Goal: Task Accomplishment & Management: Complete application form

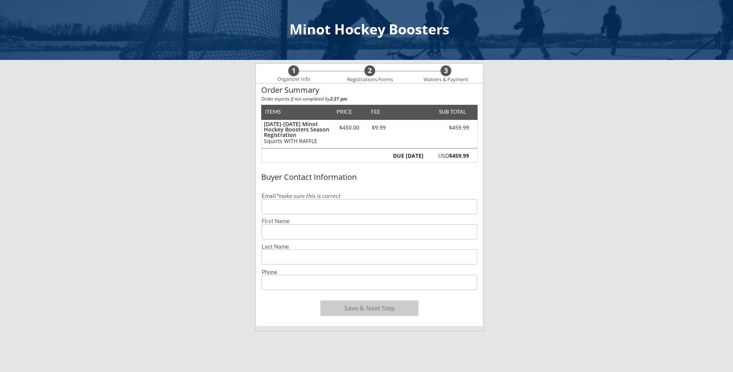
click at [343, 203] on input "email" at bounding box center [370, 206] width 216 height 15
type input "[EMAIL_ADDRESS][DOMAIN_NAME]"
type input "[PERSON_NAME]"
type input "Potter"
type input "[PHONE_NUMBER]"
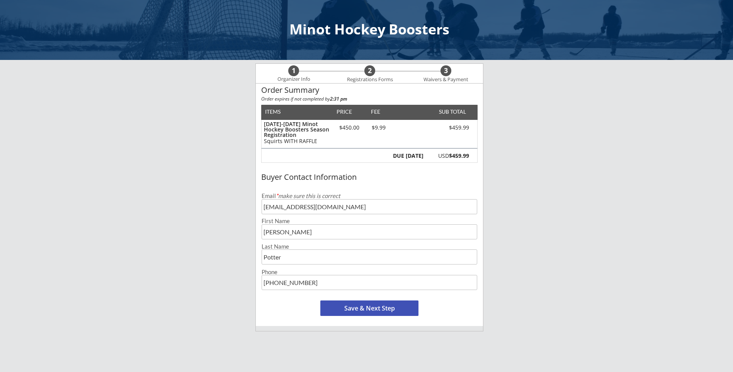
click at [396, 305] on button "Save & Next Step" at bounding box center [369, 307] width 98 height 15
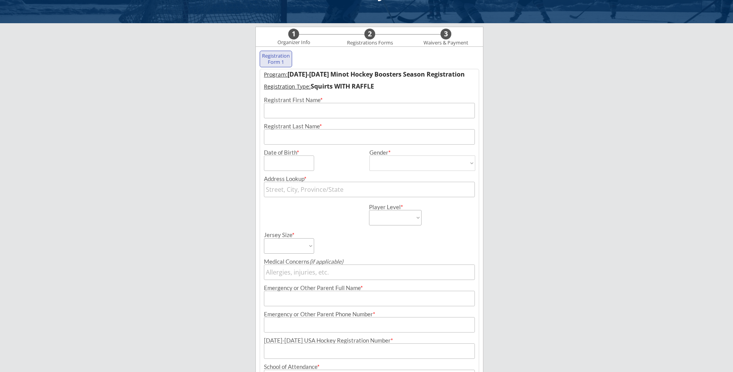
scroll to position [56, 0]
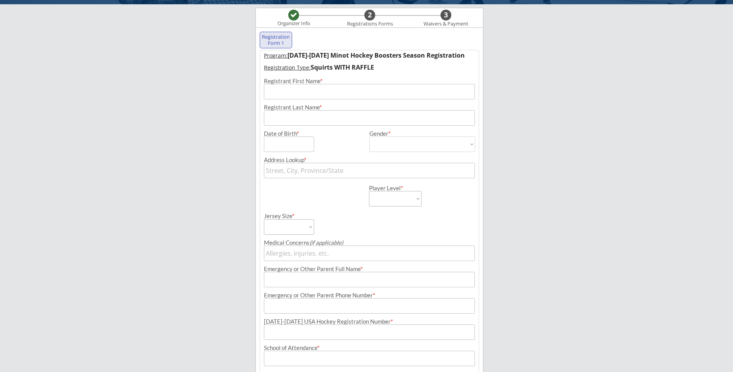
click at [309, 92] on input "input" at bounding box center [369, 91] width 211 height 15
type input "Bostin"
type input "Potter"
type input "[STREET_ADDRESS]"
type input "Bostin Potter"
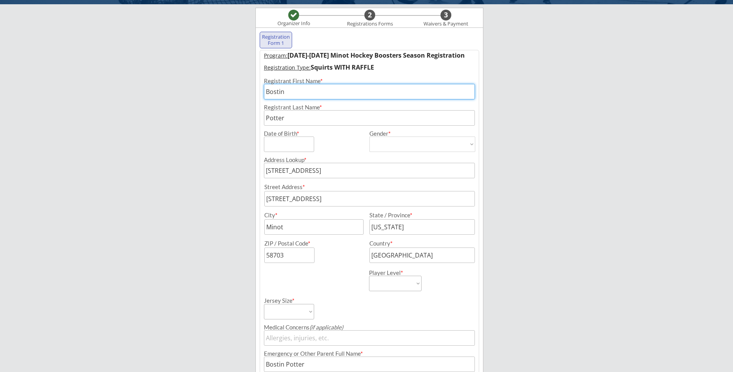
click at [268, 144] on input "input" at bounding box center [289, 143] width 50 height 15
type input "[DATE]"
click at [468, 141] on select "[DEMOGRAPHIC_DATA] [DEMOGRAPHIC_DATA]" at bounding box center [422, 143] width 106 height 15
select select ""[DEMOGRAPHIC_DATA]""
click at [369, 136] on select "[DEMOGRAPHIC_DATA] [DEMOGRAPHIC_DATA]" at bounding box center [422, 143] width 106 height 15
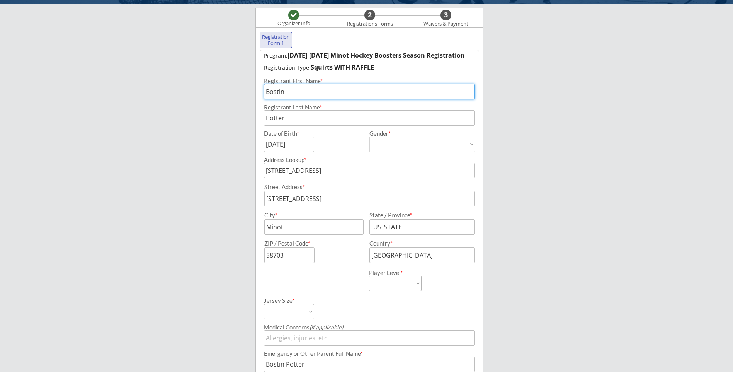
type input "[DEMOGRAPHIC_DATA]"
click at [384, 275] on select "Learn to Play Boys Learn to Play Girls Maroon Mites Gold/White Mites Squirts Pe…" at bounding box center [395, 282] width 53 height 15
select select ""Squirts""
click at [369, 275] on select "Learn to Play Boys Learn to Play Girls Maroon Mites Gold/White Mites Squirts Pe…" at bounding box center [395, 282] width 53 height 15
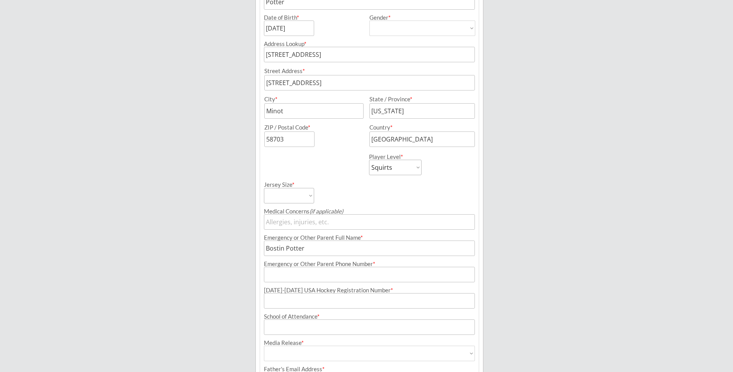
click at [307, 197] on select "Adult Small Adult Medium Adult Large Adult XL Goalie Cut" at bounding box center [289, 195] width 50 height 15
select select ""Adult Small""
click at [264, 188] on select "Adult Small Adult Medium Adult Large Adult XL Goalie Cut" at bounding box center [289, 195] width 50 height 15
drag, startPoint x: 331, startPoint y: 246, endPoint x: 232, endPoint y: 232, distance: 100.3
click at [233, 232] on div "Minot Hockey Boosters Organizer Info 2 Registrations Forms 3 Waivers & Payment …" at bounding box center [366, 154] width 733 height 653
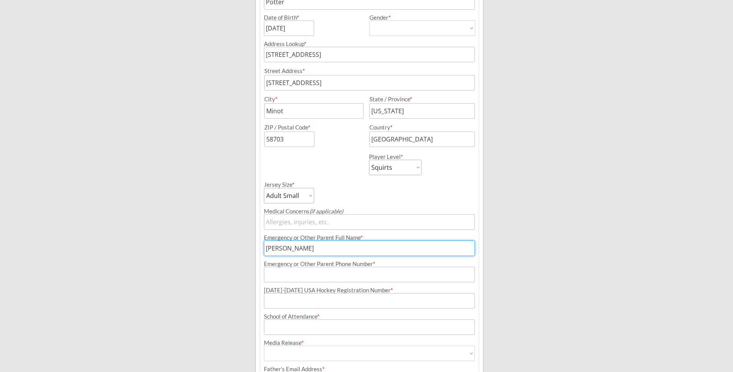
type input "[PERSON_NAME]"
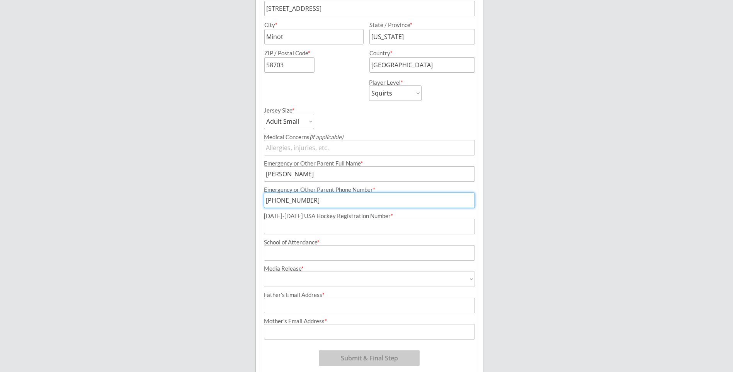
scroll to position [249, 0]
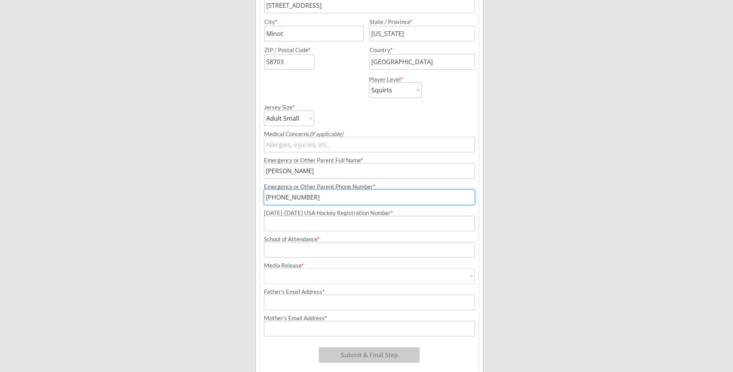
type input "[PHONE_NUMBER]"
click at [307, 224] on input "input" at bounding box center [369, 223] width 211 height 15
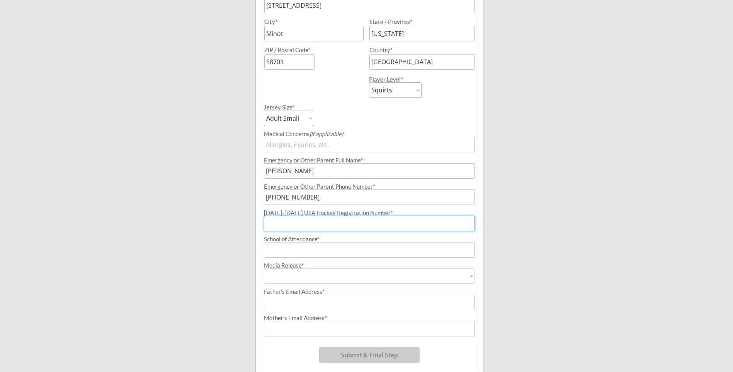
paste input "246602928POTTE"
type input "246602928POTTE"
click at [296, 248] on input "input" at bounding box center [369, 249] width 211 height 15
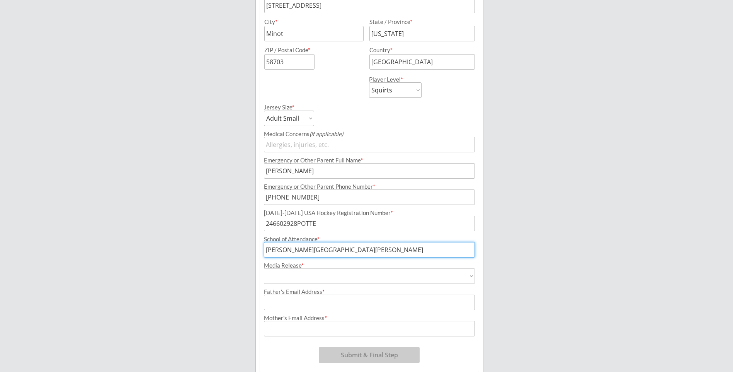
type input "[PERSON_NAME][GEOGRAPHIC_DATA][PERSON_NAME]"
click at [302, 275] on select "Yes No" at bounding box center [369, 275] width 211 height 15
select select ""Yes""
click at [264, 268] on select "Yes No" at bounding box center [369, 275] width 211 height 15
type input "Yes"
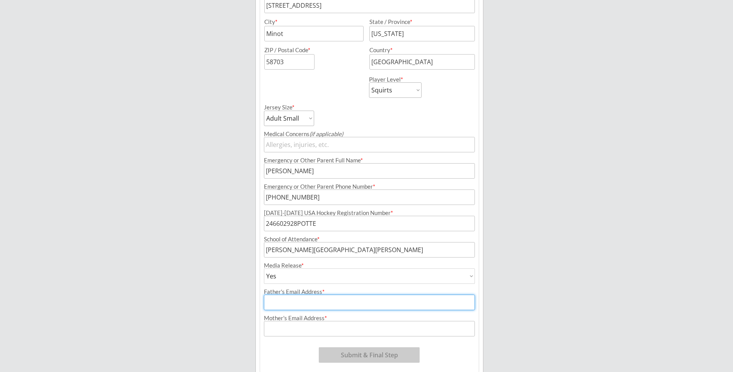
click at [279, 298] on input "input" at bounding box center [369, 301] width 211 height 15
type input "[EMAIL_ADDRESS][DOMAIN_NAME]"
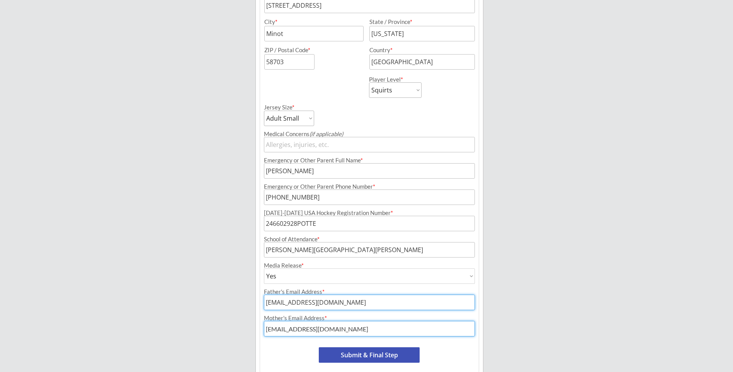
drag, startPoint x: 341, startPoint y: 325, endPoint x: 191, endPoint y: 307, distance: 150.9
click at [196, 310] on div "Minot Hockey Boosters Organizer Info 2 Registrations Forms 3 Waivers & Payment …" at bounding box center [366, 77] width 733 height 653
type input "[EMAIL_ADDRESS][DOMAIN_NAME]"
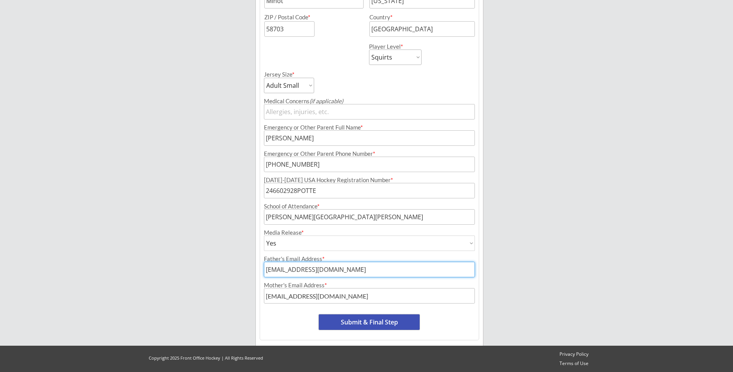
click at [404, 323] on button "Submit & Final Step" at bounding box center [369, 321] width 101 height 15
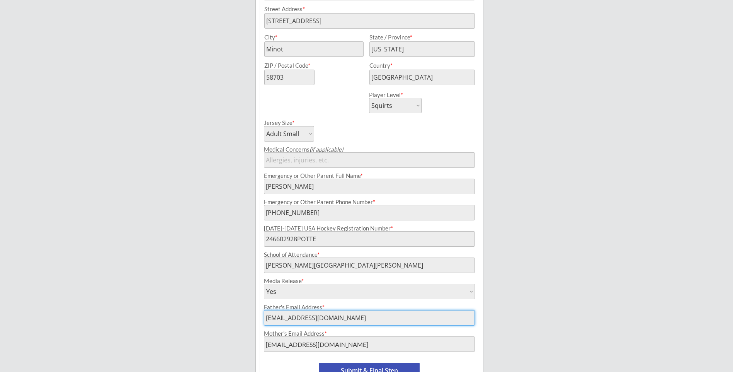
scroll to position [257, 0]
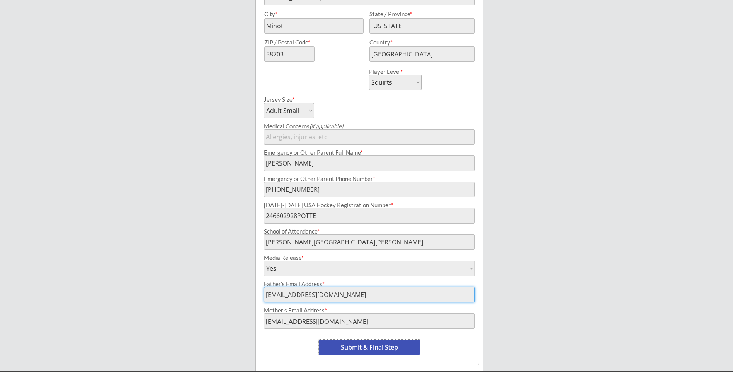
click at [379, 348] on button "Submit & Final Step" at bounding box center [369, 346] width 101 height 15
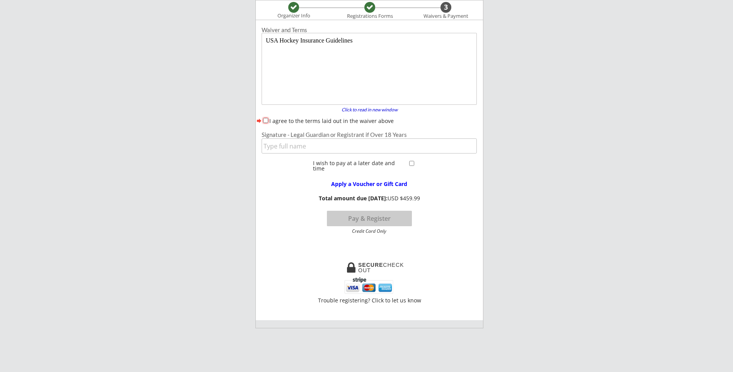
scroll to position [0, 0]
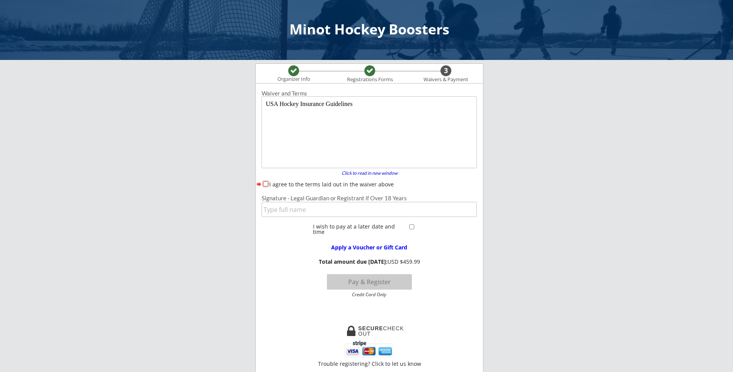
click at [266, 184] on input "I agree to the terms laid out in the waiver above" at bounding box center [265, 183] width 5 height 5
checkbox input "true"
click at [284, 212] on input "input" at bounding box center [369, 209] width 215 height 15
type input "[PERSON_NAME]"
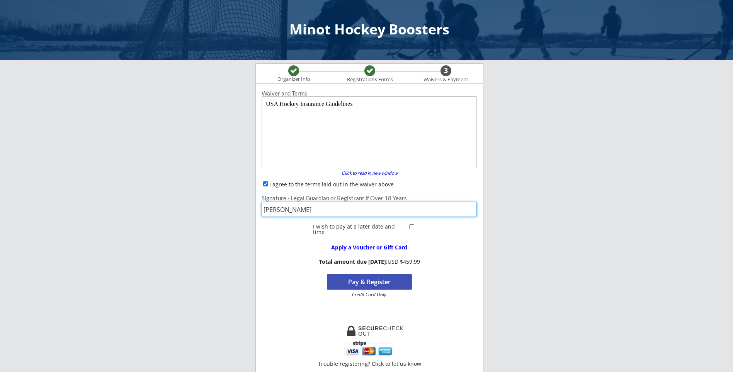
click at [390, 280] on button "Pay & Register" at bounding box center [369, 281] width 85 height 15
